Goal: Book appointment/travel/reservation

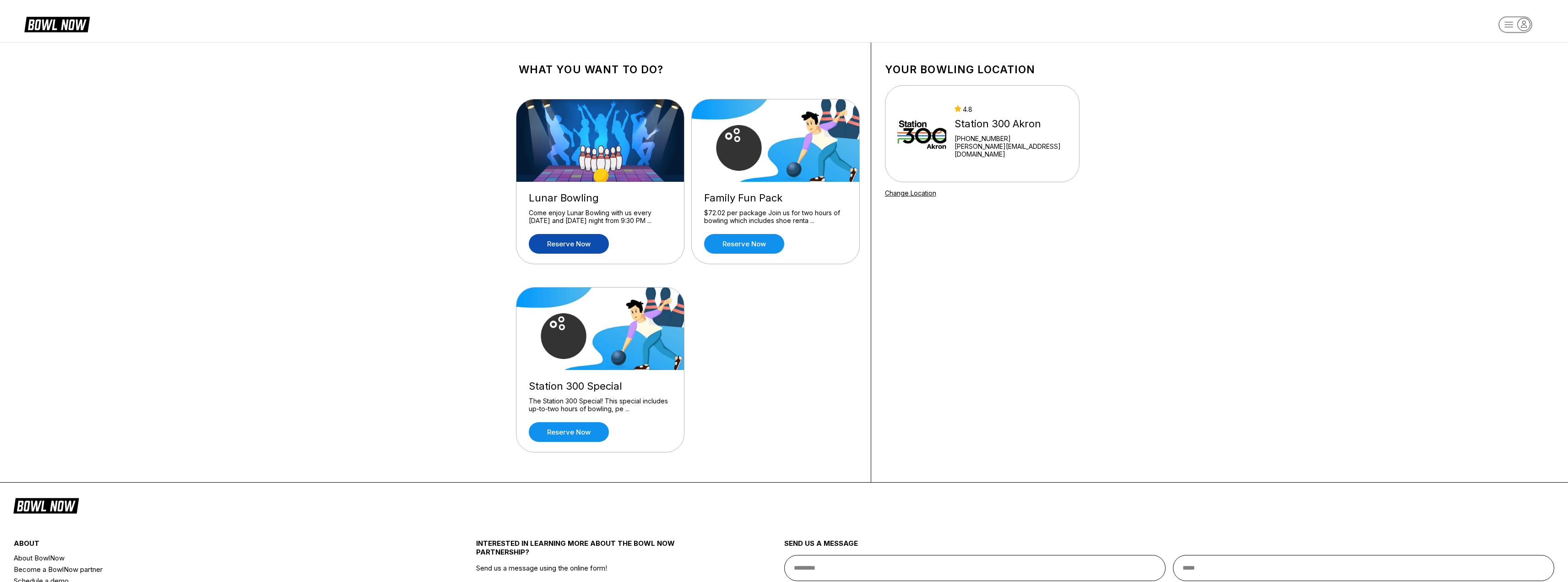
click at [564, 246] on link "Reserve now" at bounding box center [568, 244] width 80 height 19
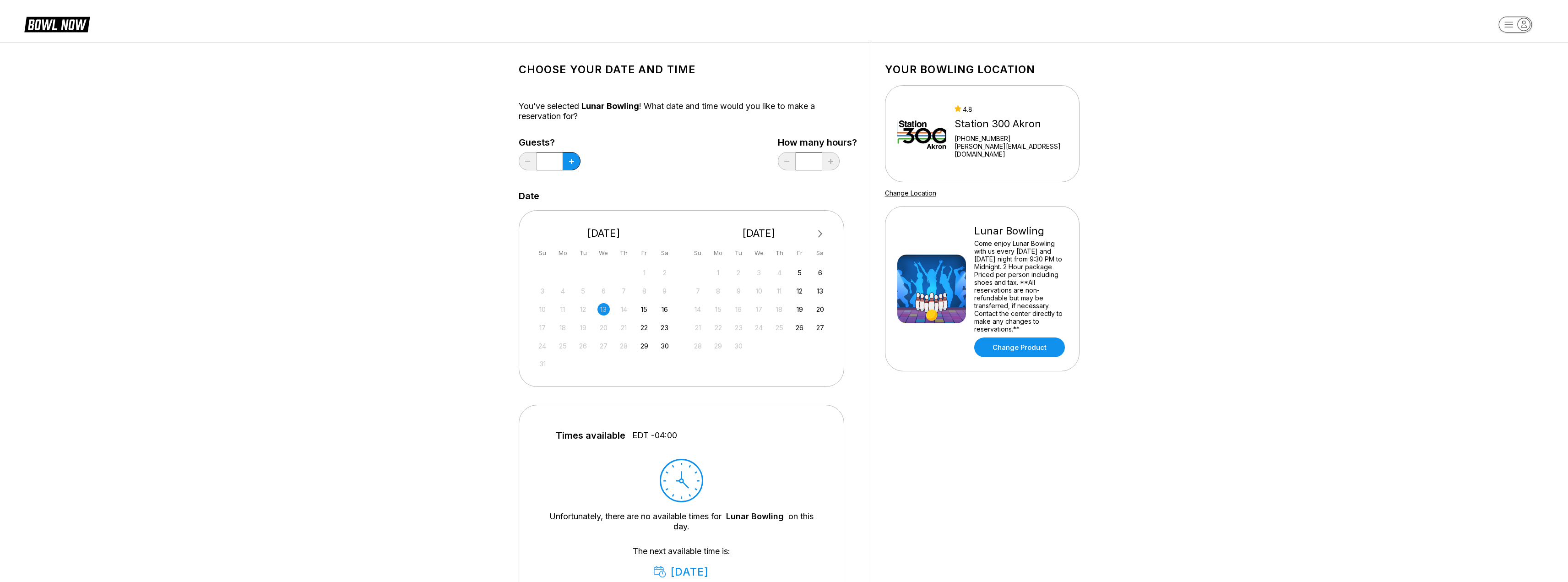
click at [604, 310] on div "13" at bounding box center [604, 310] width 13 height 13
click at [643, 309] on div "15" at bounding box center [644, 310] width 13 height 13
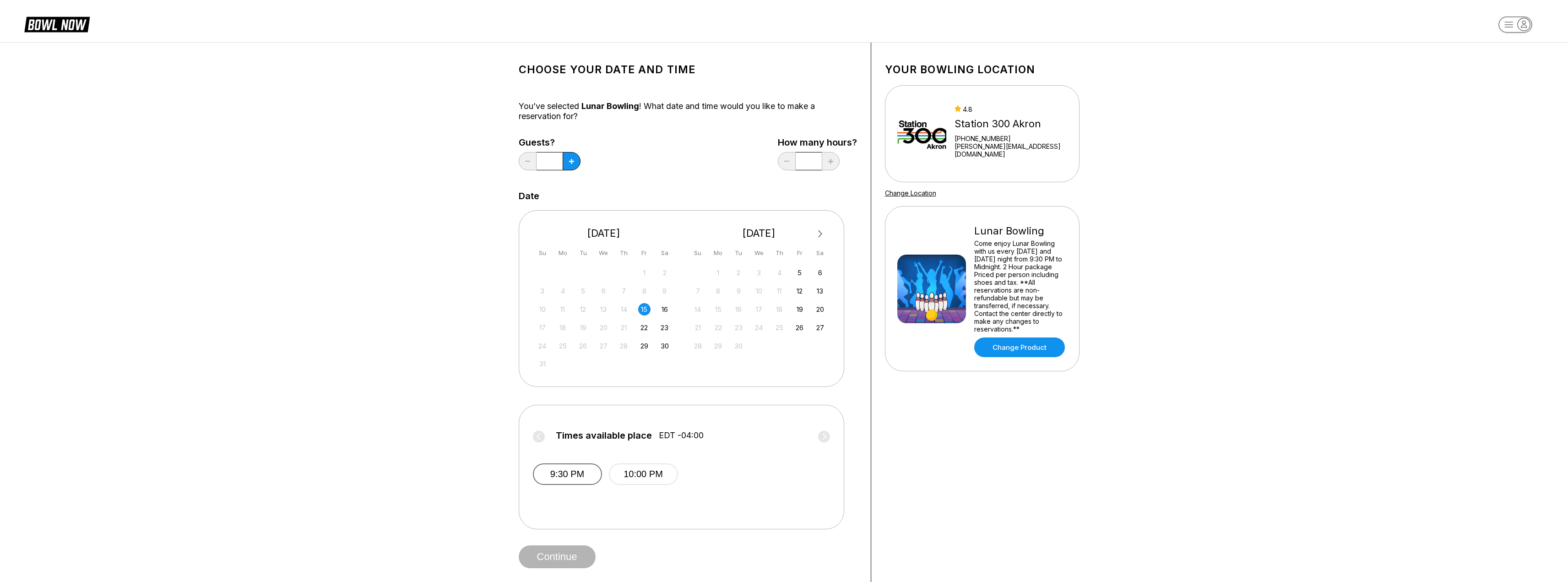
click at [566, 473] on button "9:30 PM" at bounding box center [567, 475] width 69 height 22
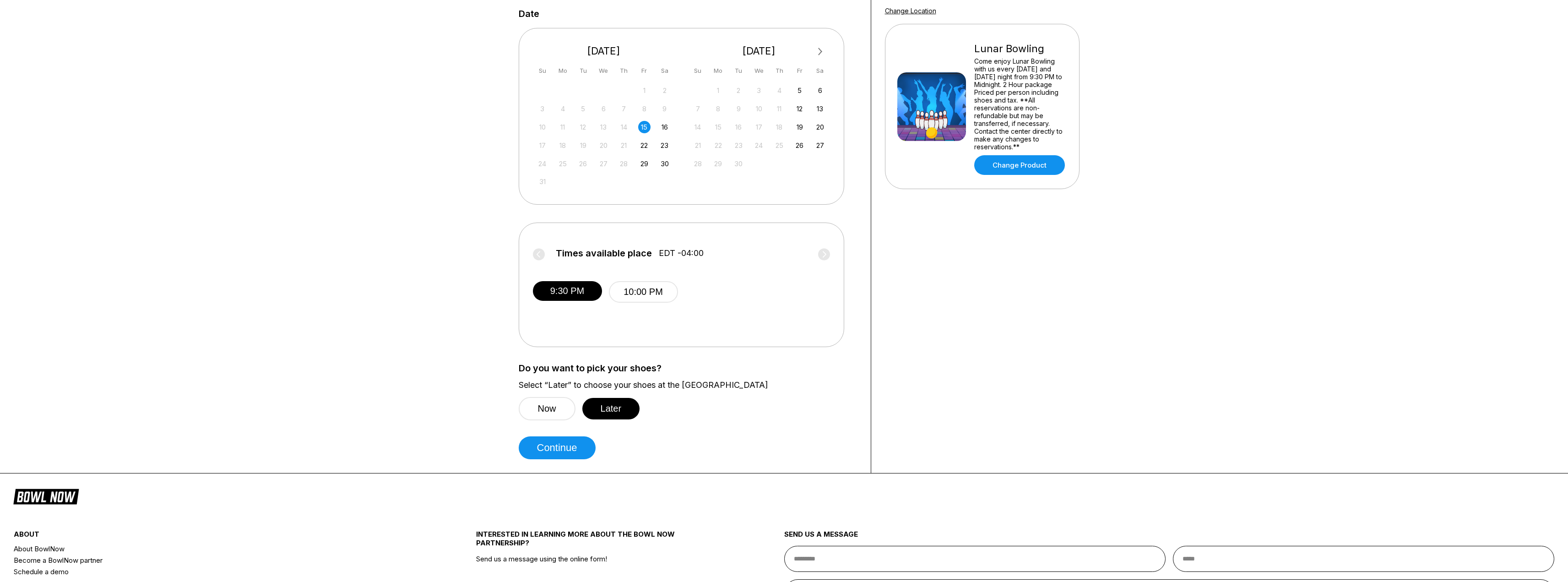
scroll to position [183, 0]
click at [544, 408] on button "Now" at bounding box center [546, 408] width 56 height 24
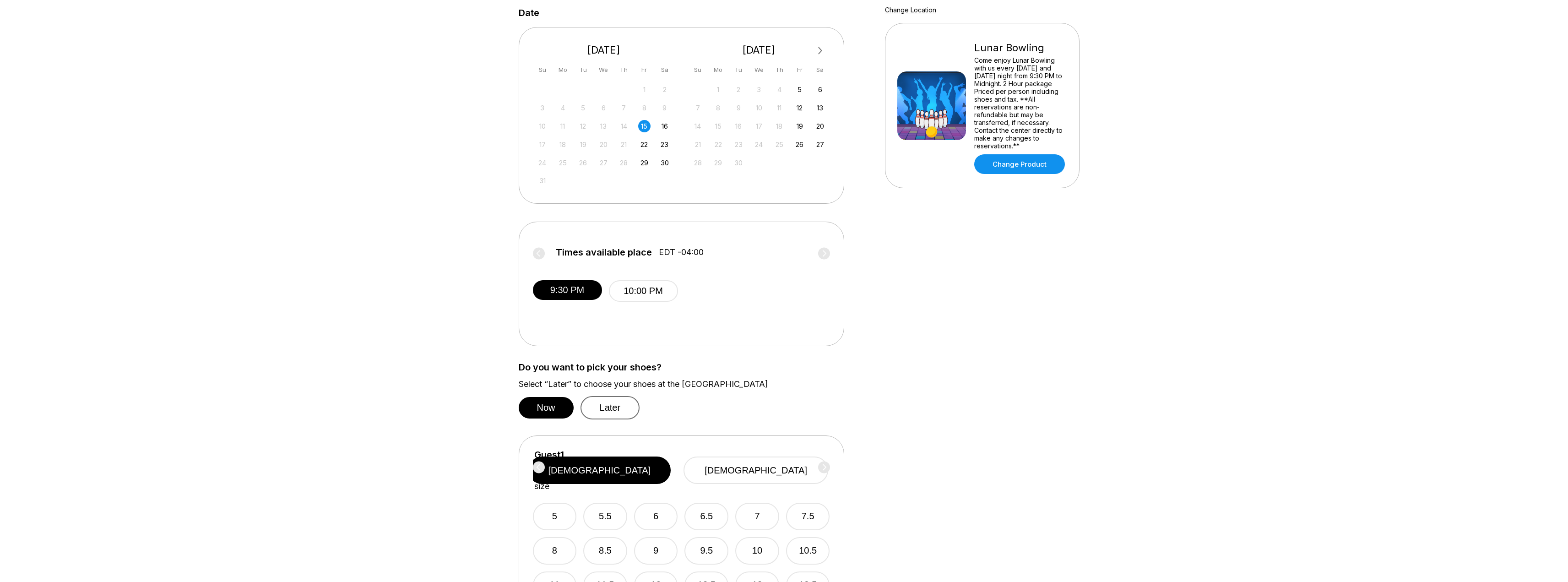
click at [605, 407] on button "Later" at bounding box center [610, 408] width 60 height 24
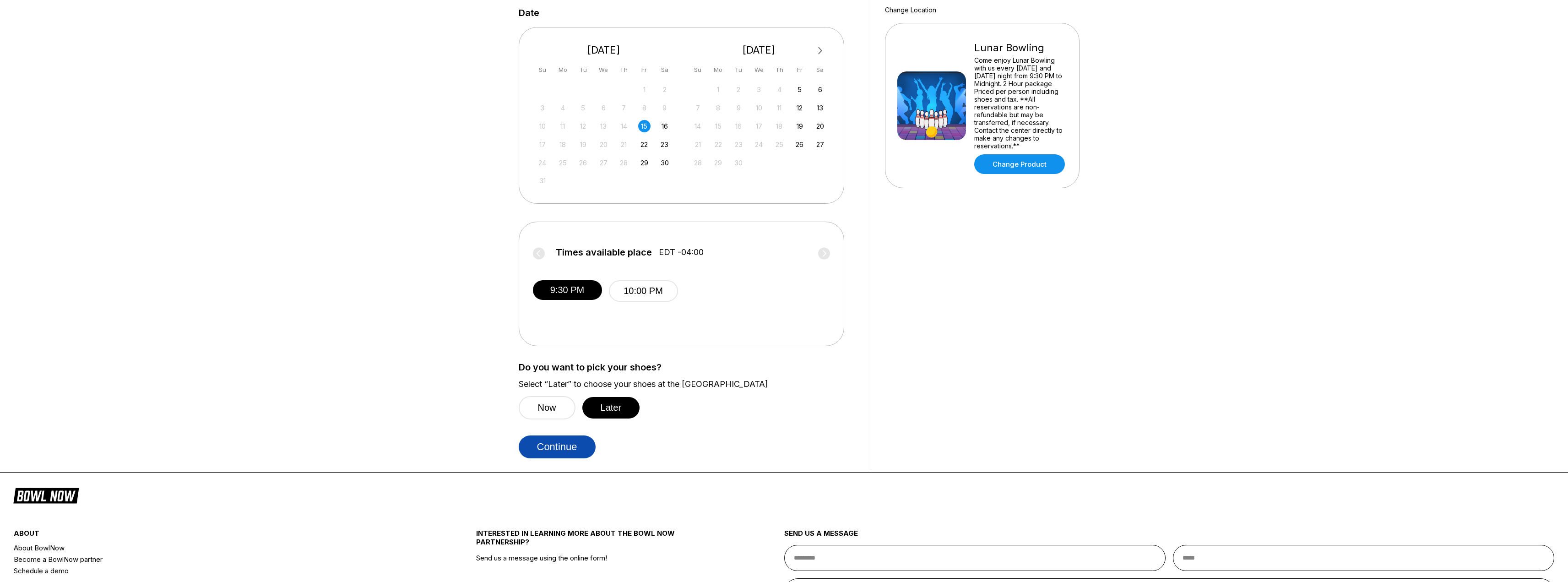
click at [569, 450] on button "Continue" at bounding box center [556, 447] width 77 height 23
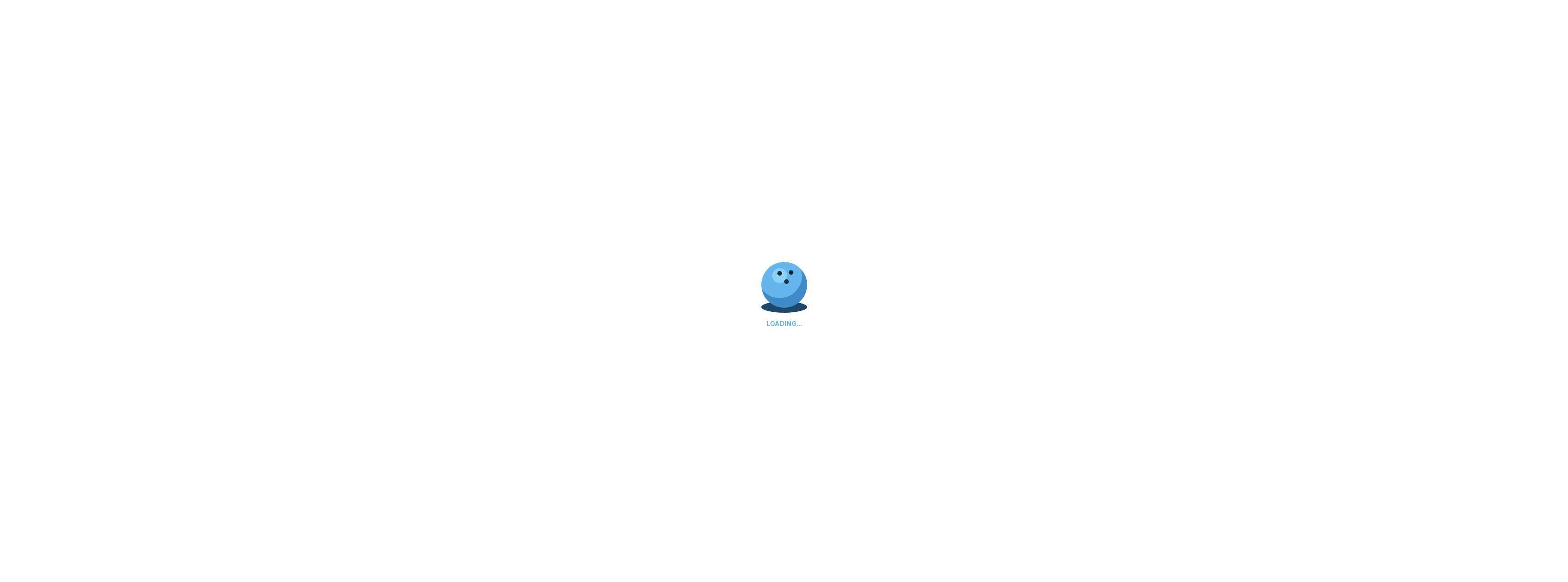
select select "**"
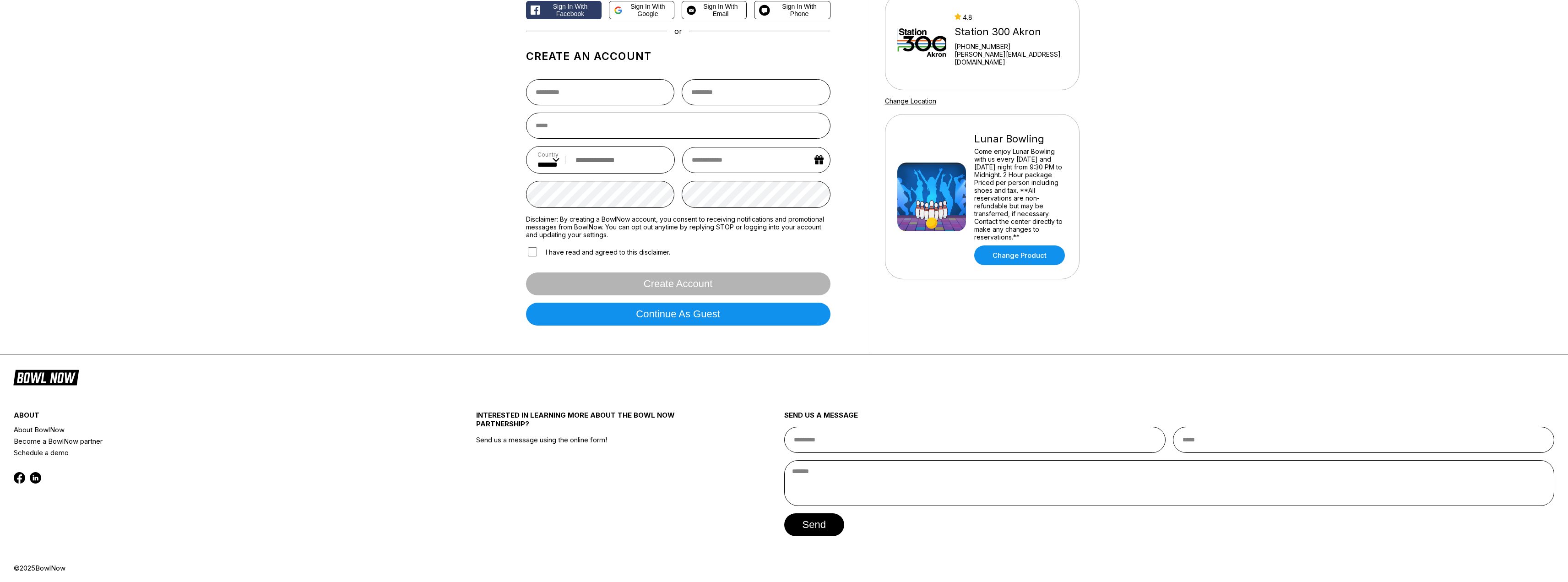
scroll to position [99, 0]
